Goal: Communication & Community: Participate in discussion

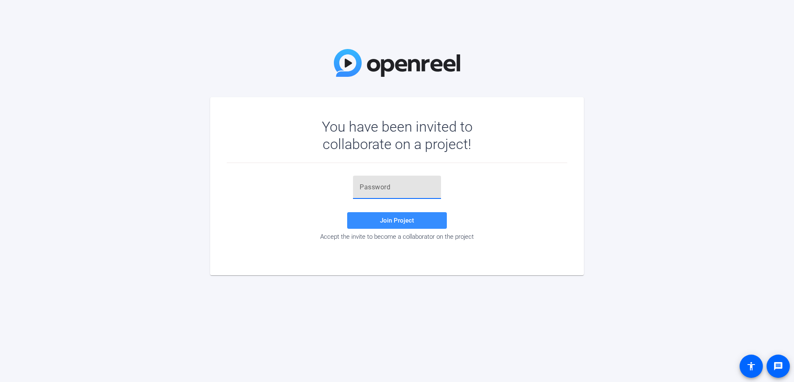
click at [410, 189] on input "text" at bounding box center [396, 187] width 75 height 10
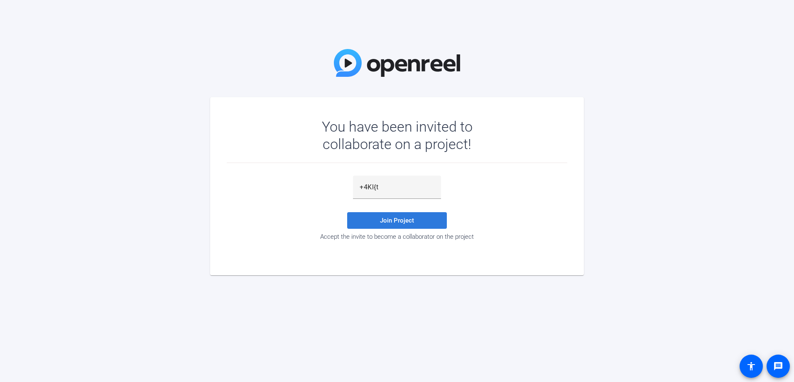
click at [425, 218] on span at bounding box center [397, 220] width 100 height 20
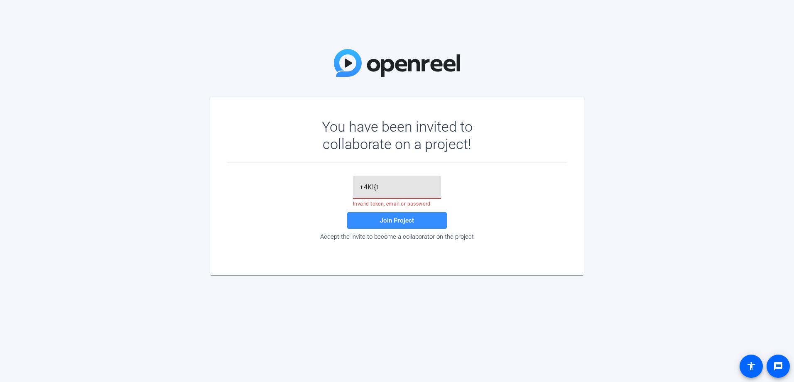
click at [374, 187] on input "+4Kl{t" at bounding box center [396, 187] width 75 height 10
type input "+4KI{t"
click at [384, 224] on span "Join Project" at bounding box center [397, 220] width 34 height 7
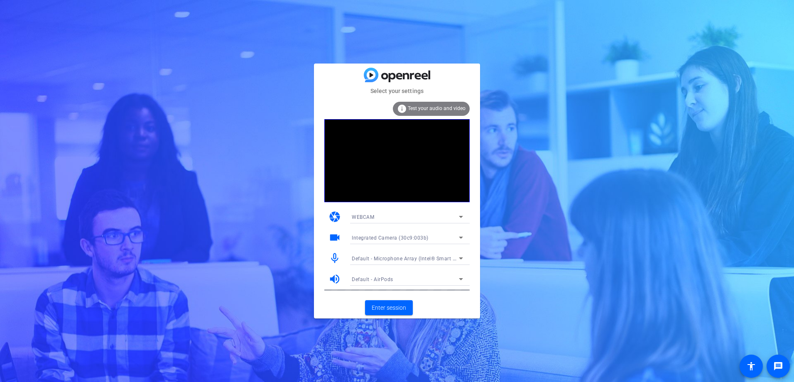
click at [458, 253] on mat-select "Default - Microphone Array (Intel® Smart Sound Technology for Digital Microphon…" at bounding box center [407, 258] width 111 height 10
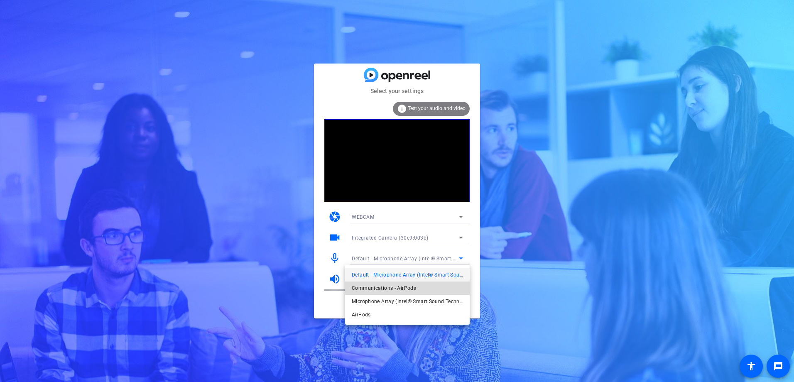
click at [412, 291] on span "Communications - AirPods" at bounding box center [384, 288] width 64 height 10
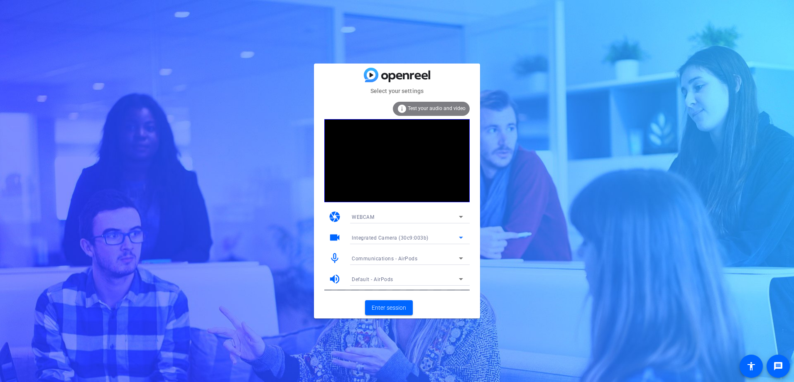
click at [437, 235] on div "Integrated Camera (30c9:003b)" at bounding box center [405, 237] width 107 height 10
click at [505, 276] on div at bounding box center [397, 191] width 794 height 382
click at [386, 304] on span "Enter session" at bounding box center [388, 307] width 34 height 9
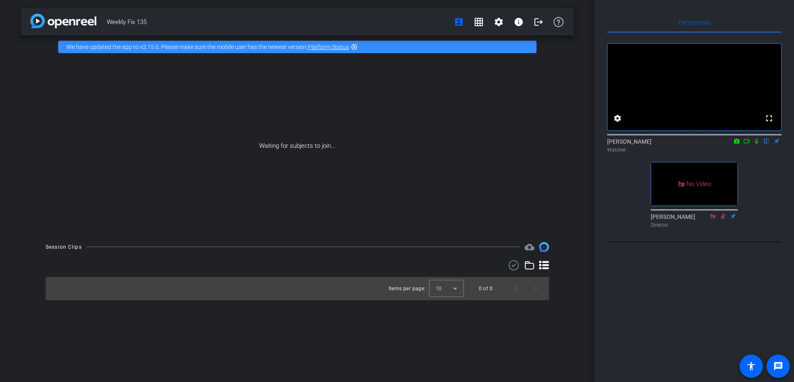
click at [748, 144] on icon at bounding box center [746, 141] width 7 height 6
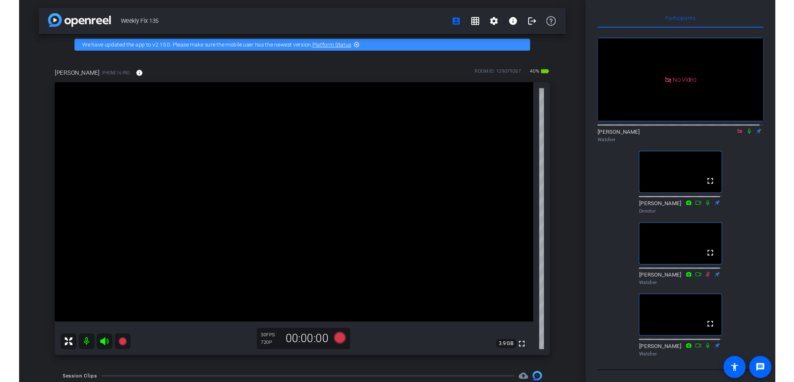
scroll to position [24, 0]
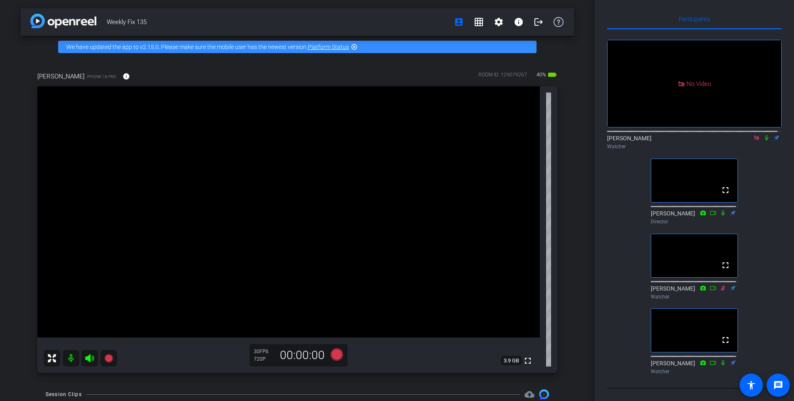
click at [397, 179] on video at bounding box center [288, 211] width 502 height 251
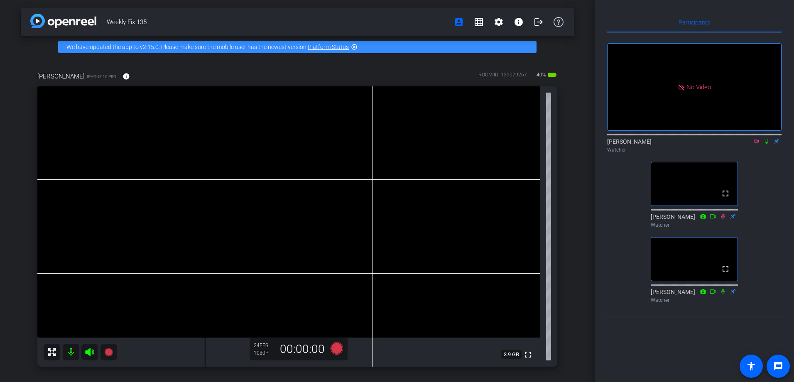
scroll to position [0, 0]
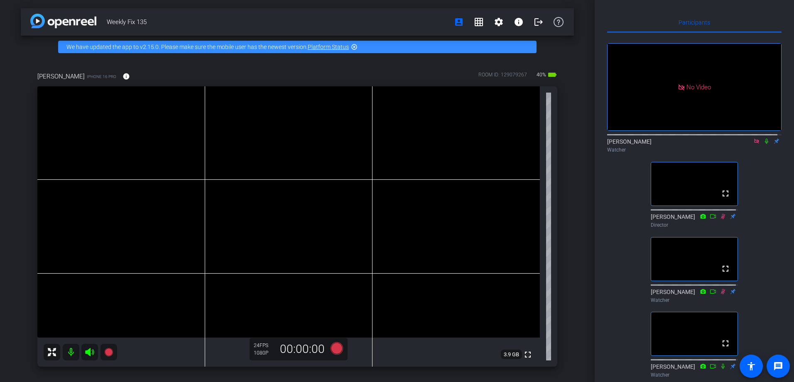
click at [763, 144] on icon at bounding box center [766, 141] width 7 height 6
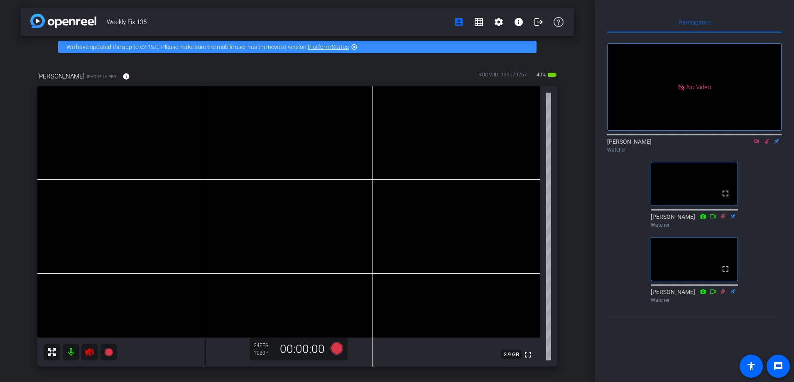
click at [766, 144] on icon at bounding box center [766, 141] width 7 height 6
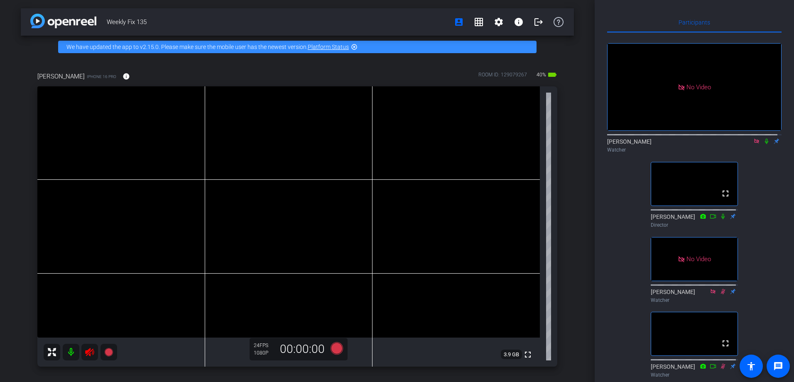
click at [764, 144] on icon at bounding box center [765, 141] width 3 height 5
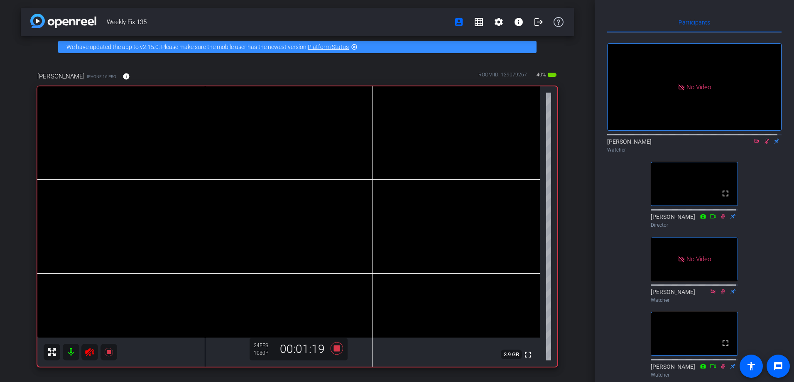
click at [763, 144] on icon at bounding box center [766, 141] width 7 height 6
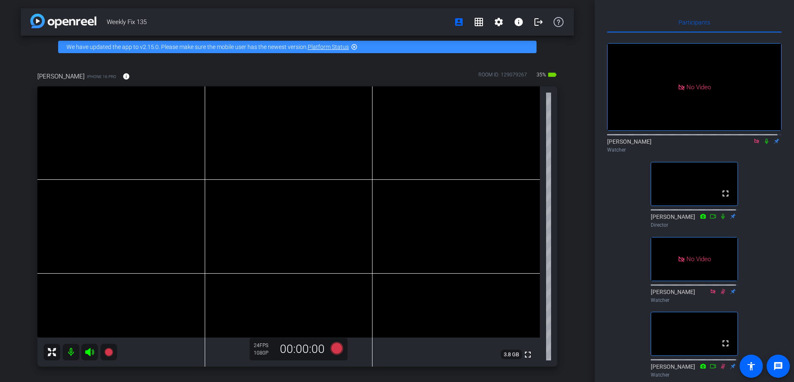
click at [763, 144] on icon at bounding box center [766, 141] width 7 height 6
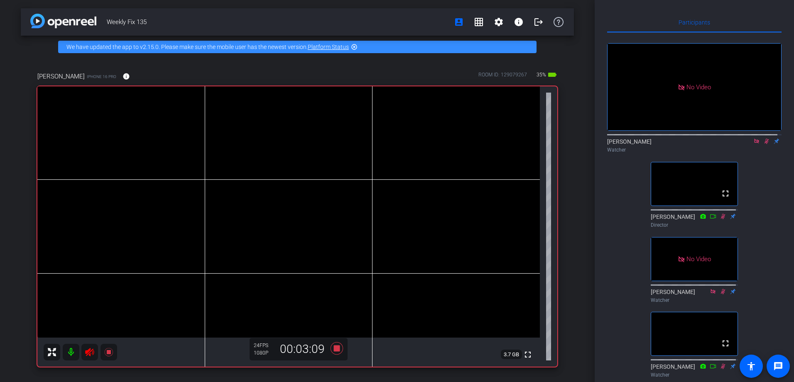
click at [763, 144] on icon at bounding box center [766, 141] width 7 height 6
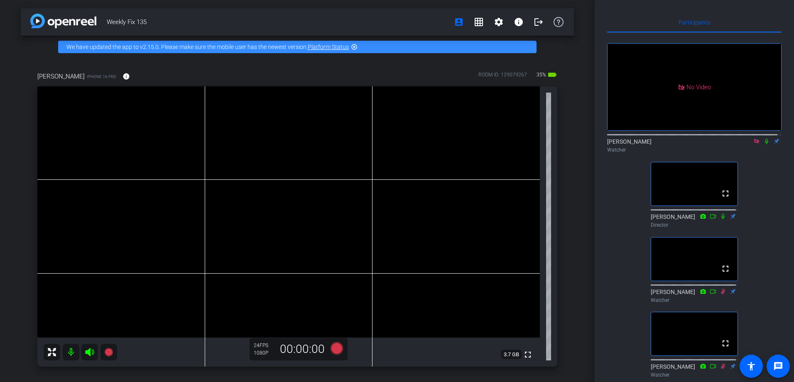
click at [763, 144] on icon at bounding box center [766, 141] width 7 height 6
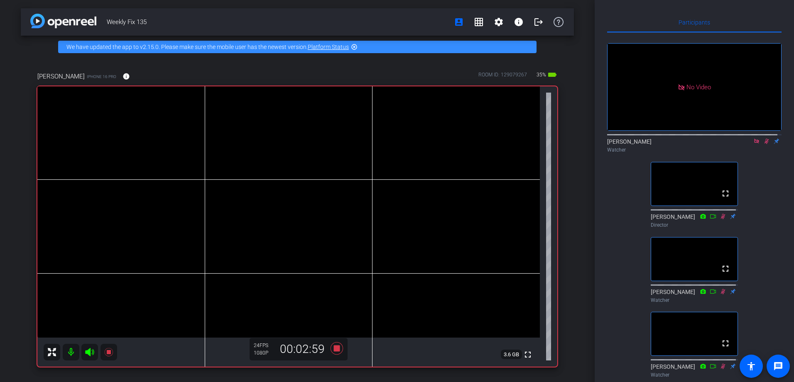
click at [763, 144] on icon at bounding box center [766, 141] width 7 height 6
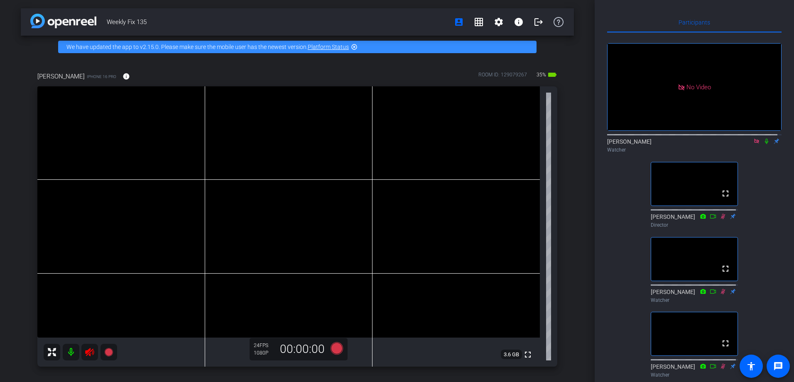
click at [763, 144] on icon at bounding box center [766, 141] width 7 height 6
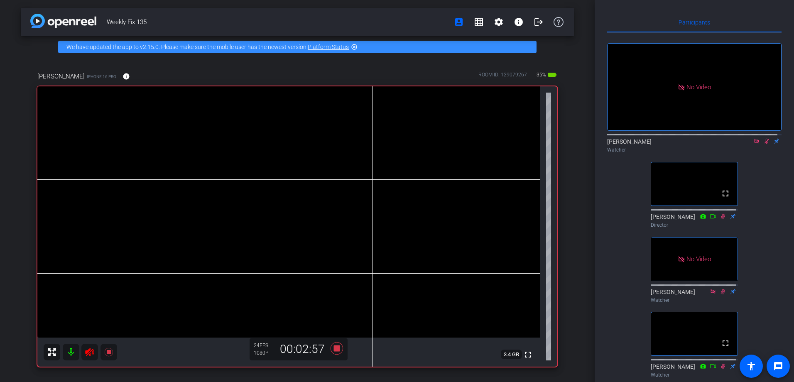
click at [763, 144] on icon at bounding box center [766, 141] width 7 height 6
